Goal: Navigation & Orientation: Understand site structure

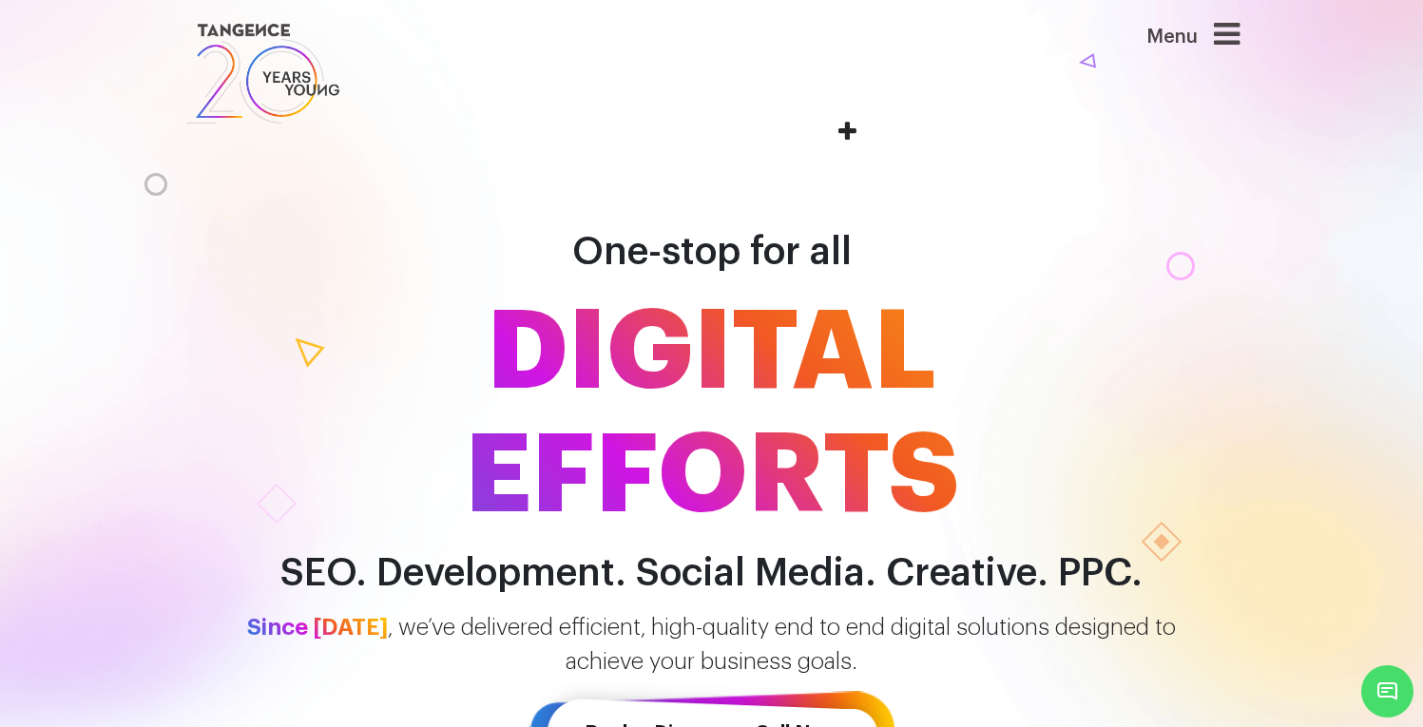
click at [1206, 39] on div "Menu" at bounding box center [1163, 44] width 152 height 50
click at [1216, 39] on div "Menu" at bounding box center [1163, 44] width 152 height 50
click at [1222, 39] on icon at bounding box center [1227, 34] width 26 height 30
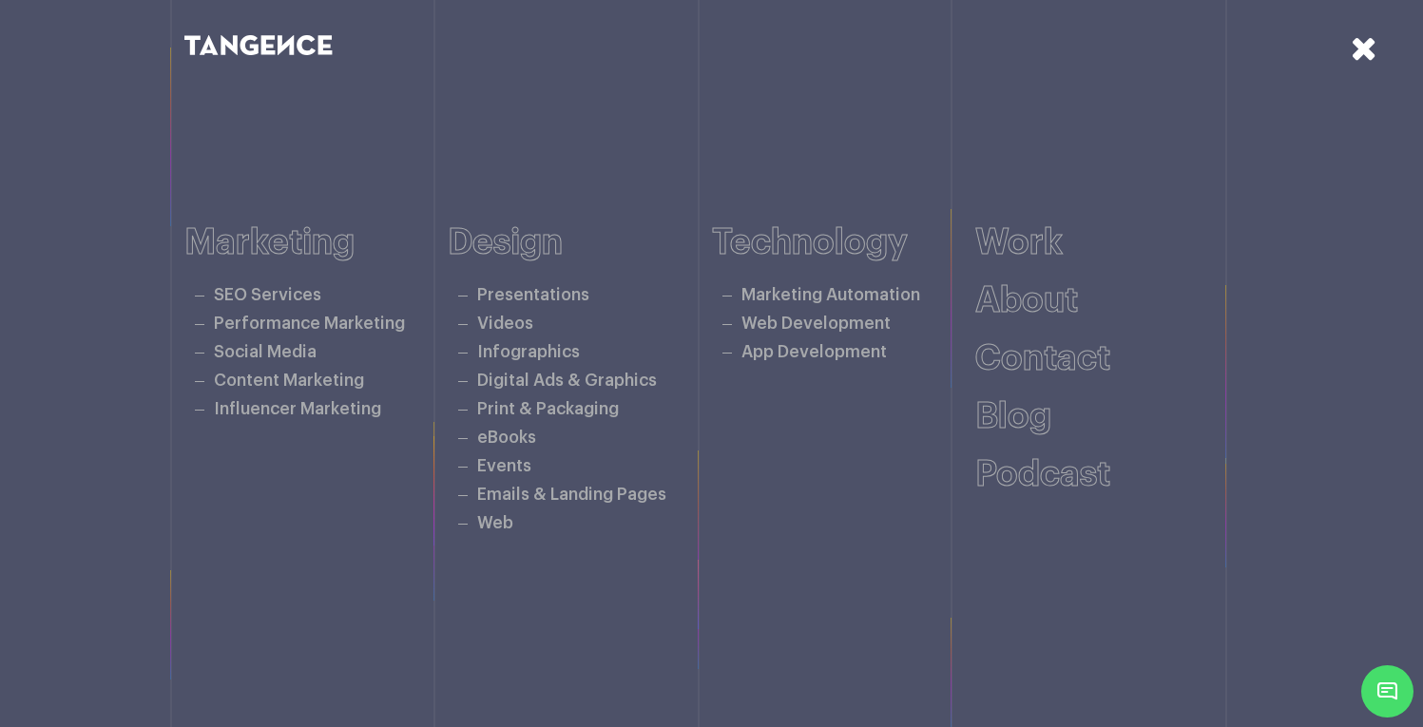
click at [221, 30] on div at bounding box center [441, 44] width 542 height 29
click at [212, 45] on icon at bounding box center [209, 45] width 19 height 20
